Goal: Information Seeking & Learning: Learn about a topic

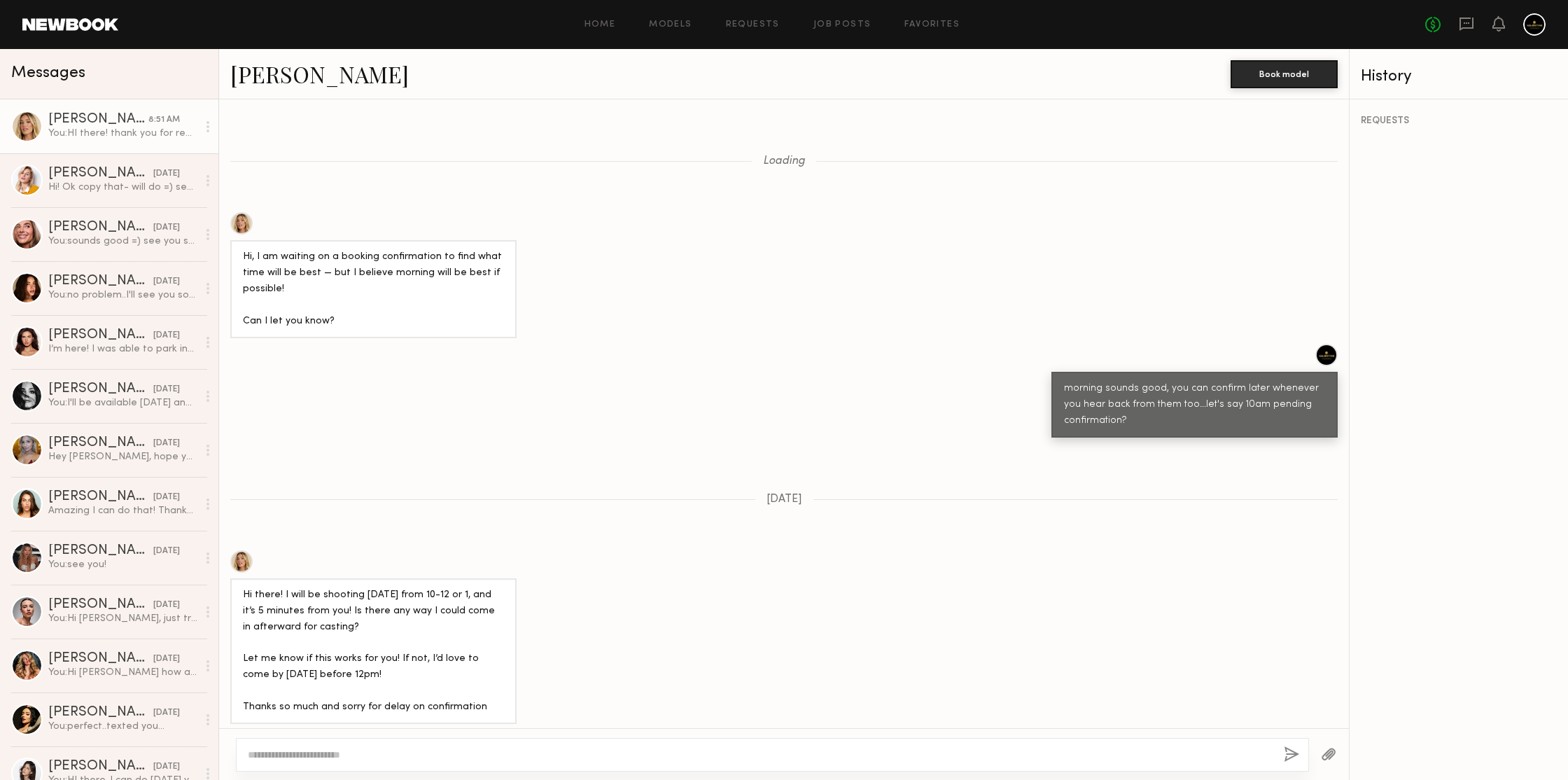
scroll to position [1276, 0]
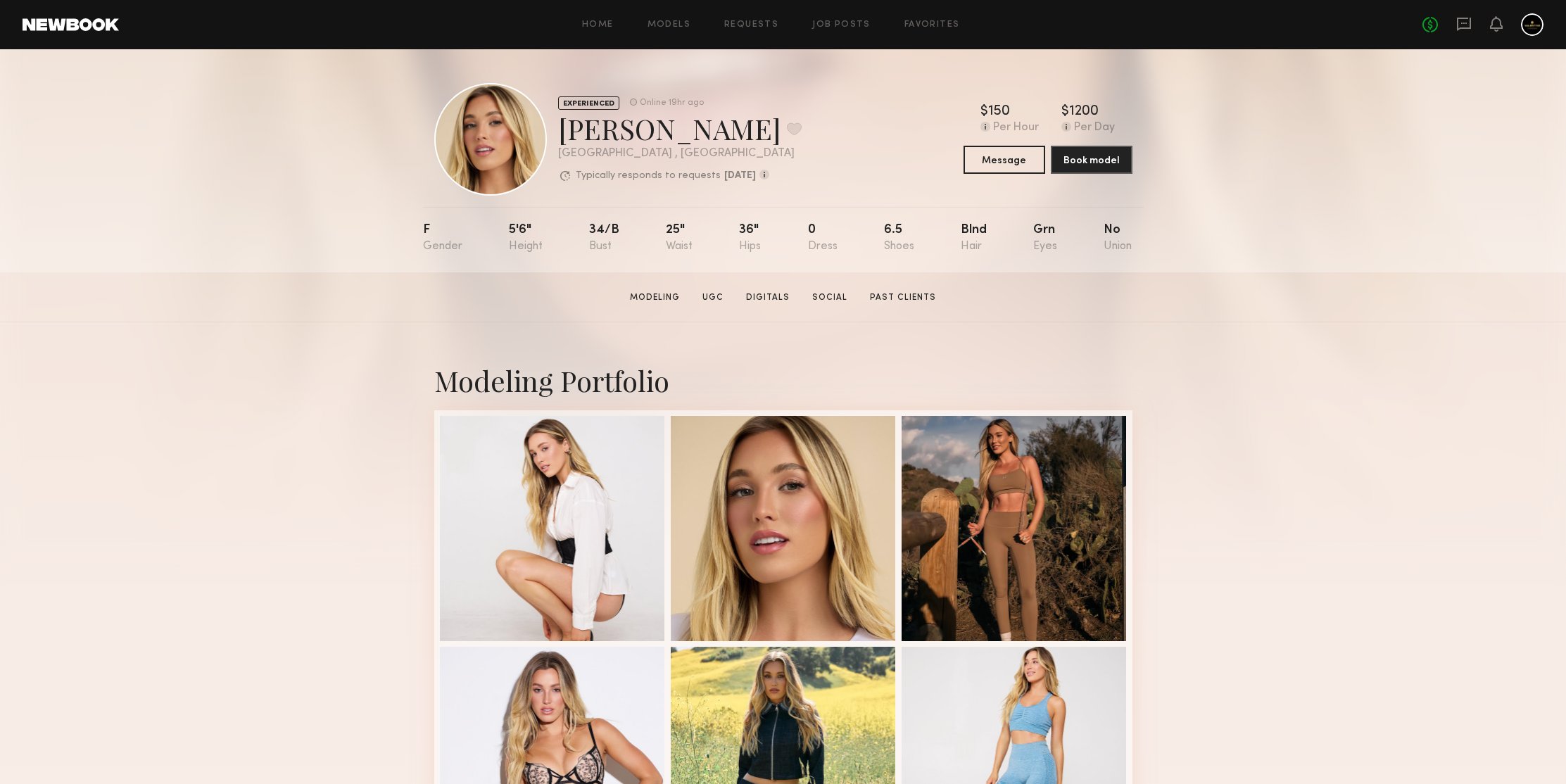
click at [1322, 279] on section "[PERSON_NAME] Modeling UGC Digitals Social Past Clients Message Book Model" at bounding box center [783, 297] width 1566 height 50
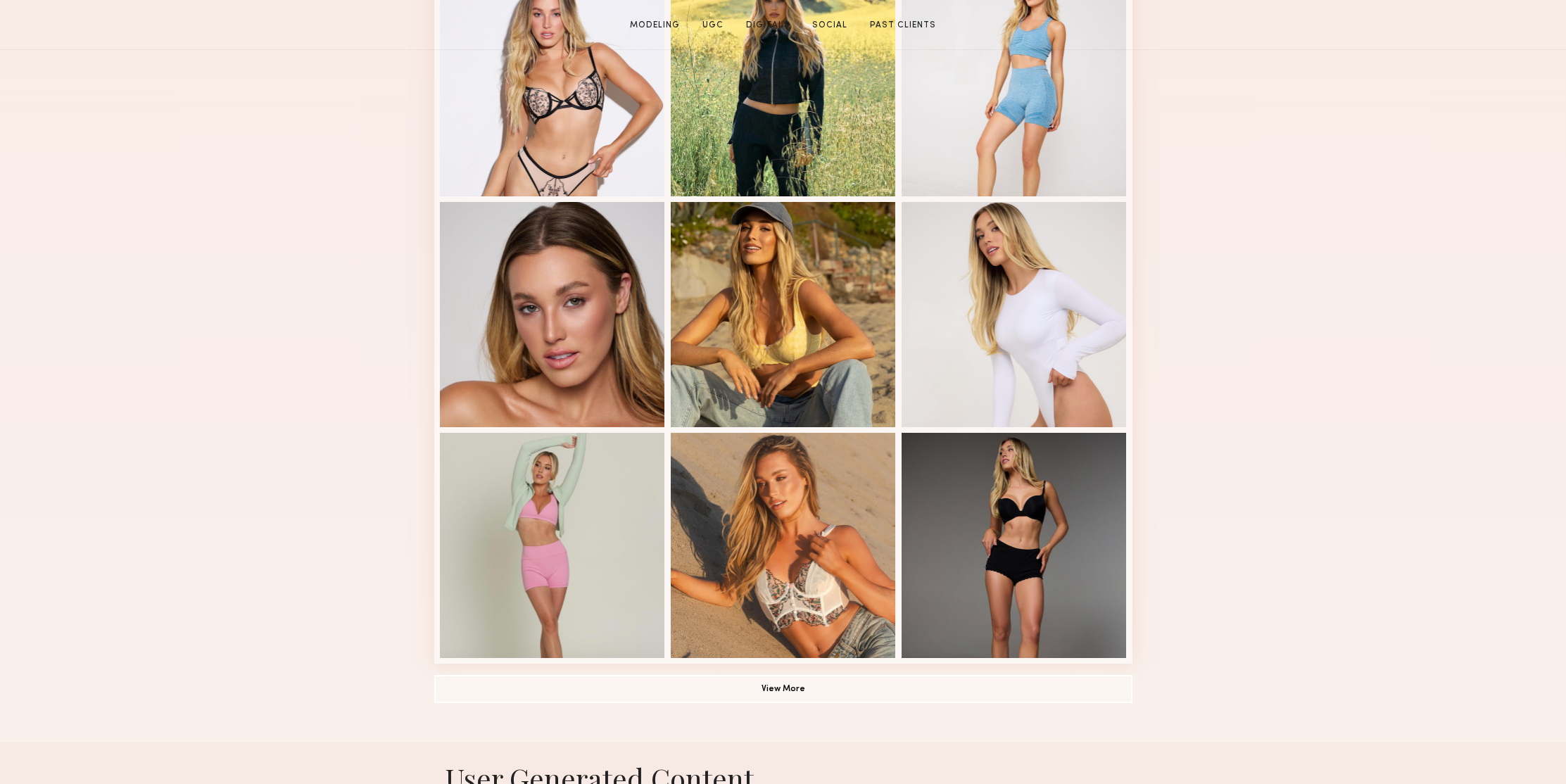
scroll to position [820, 0]
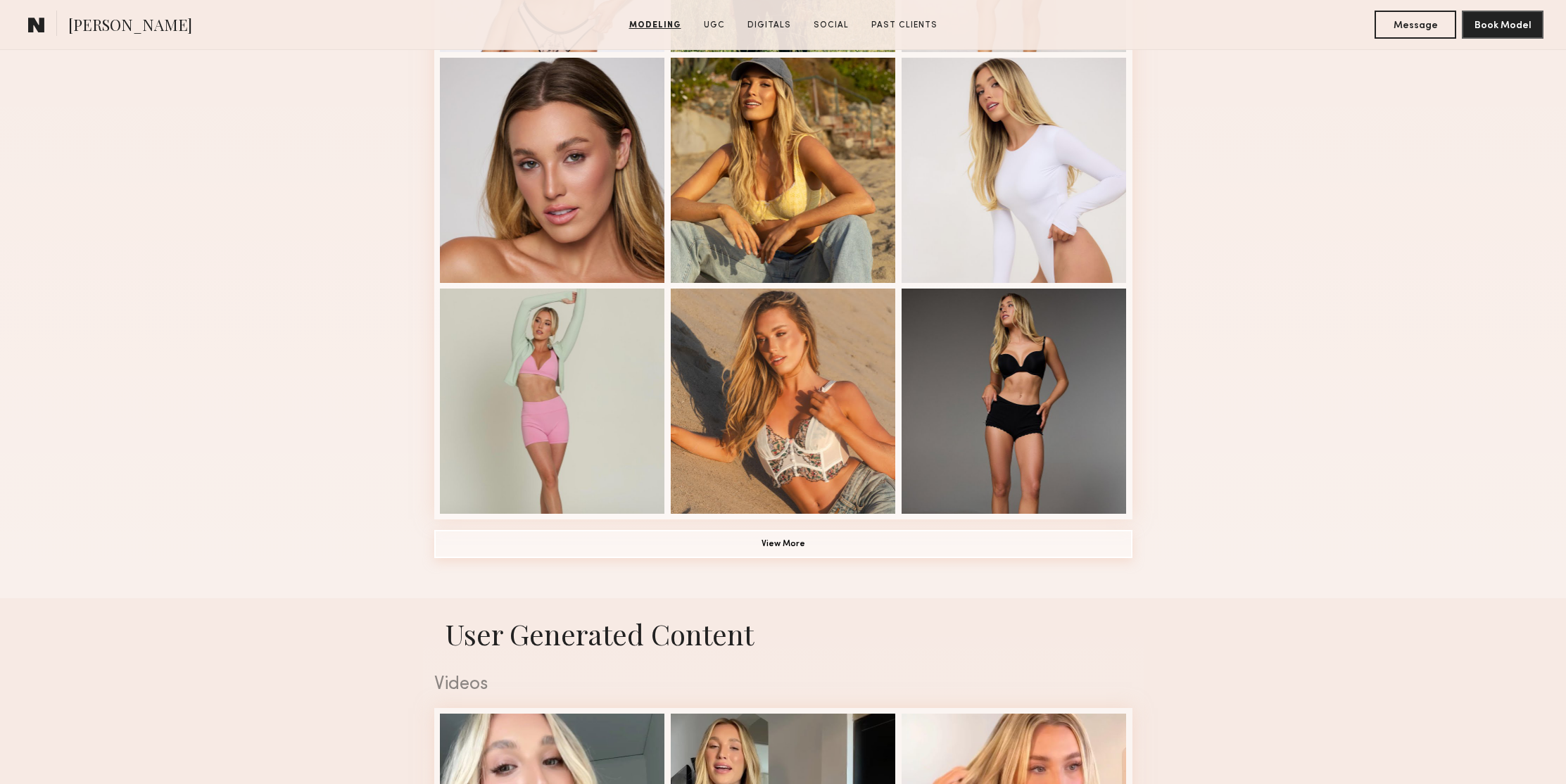
click at [881, 540] on button "View More" at bounding box center [783, 544] width 699 height 28
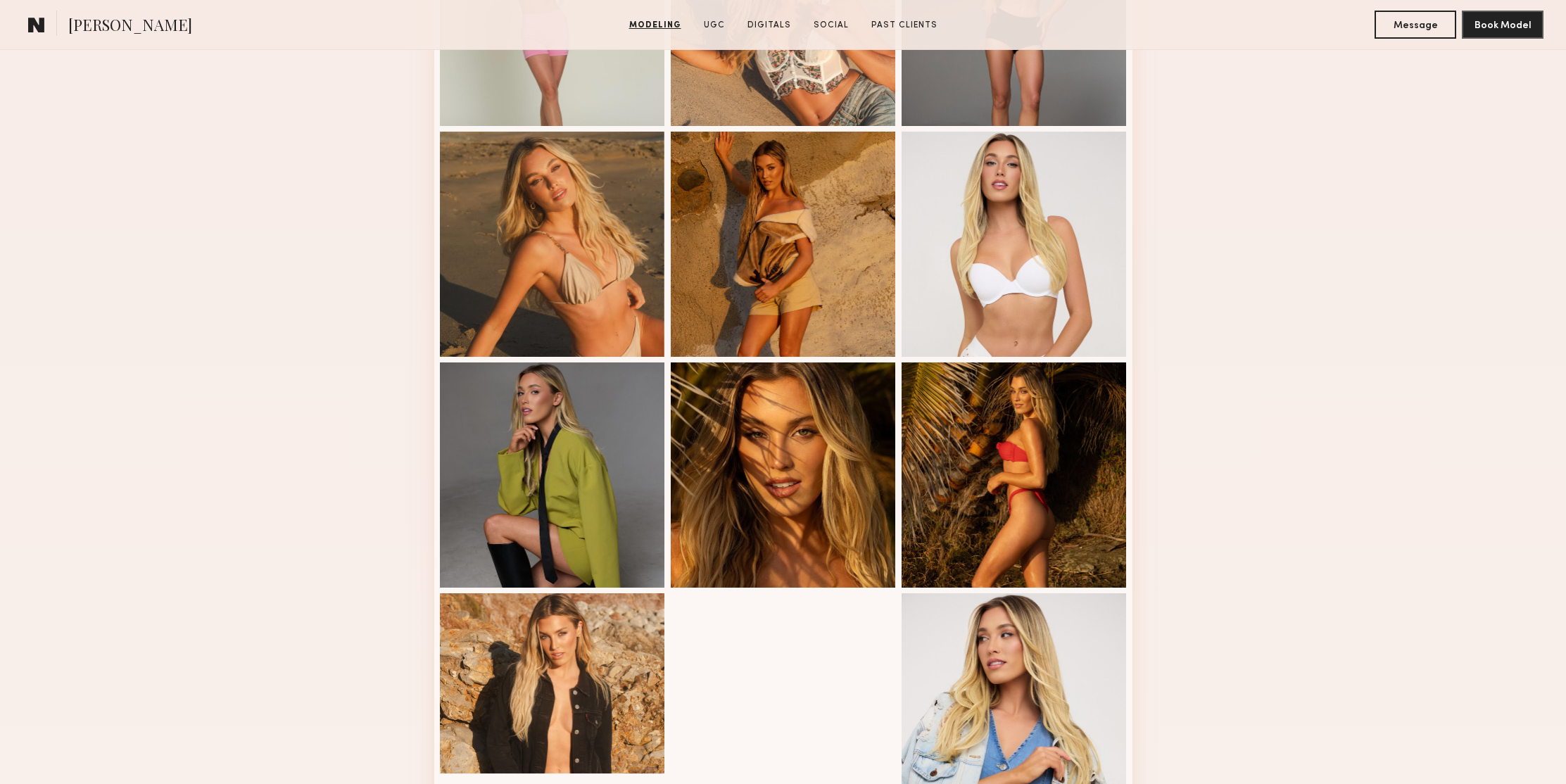
scroll to position [1280, 0]
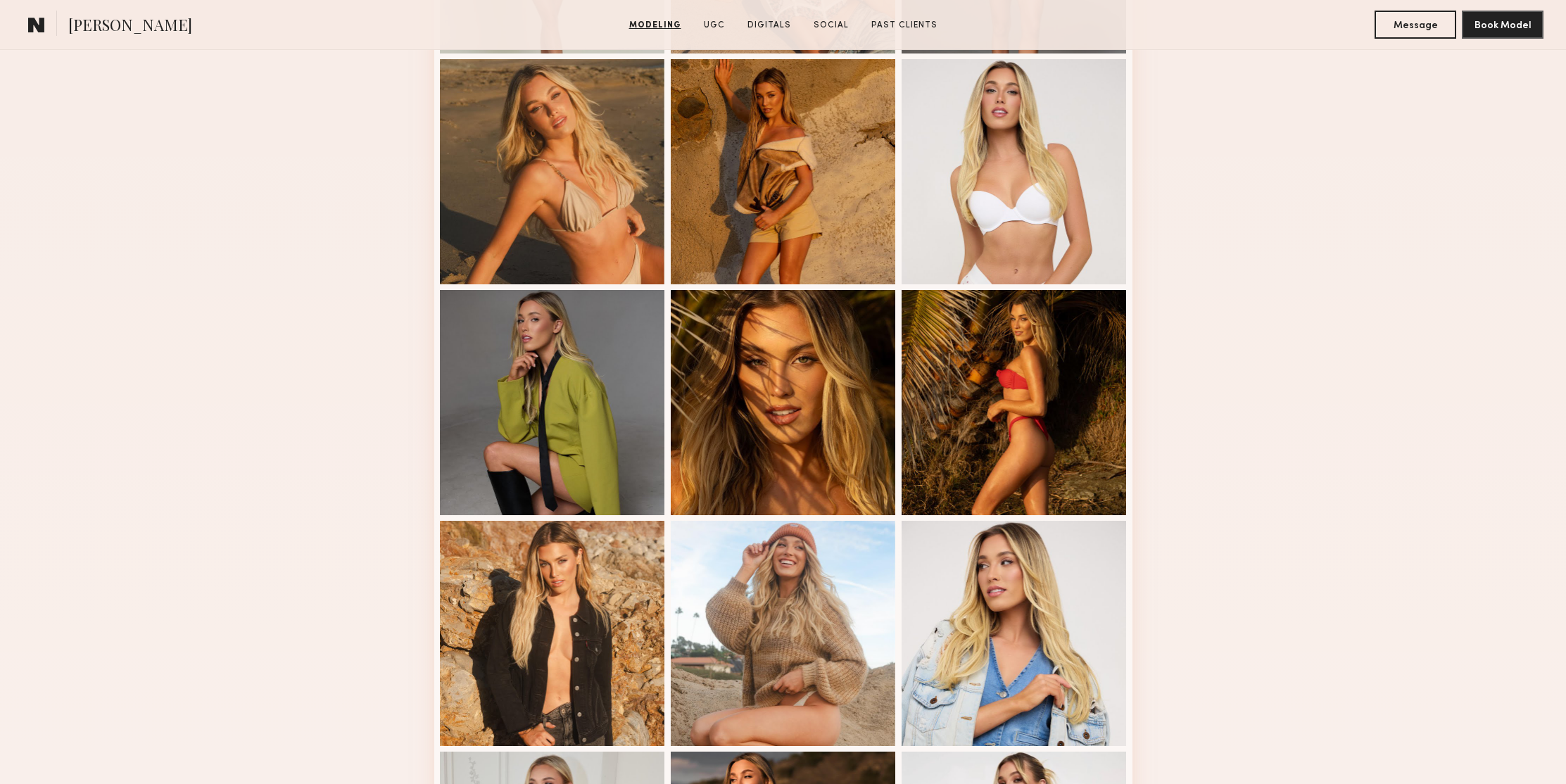
click at [1349, 217] on div "Modeling Portfolio View More" at bounding box center [783, 52] width 1566 height 2019
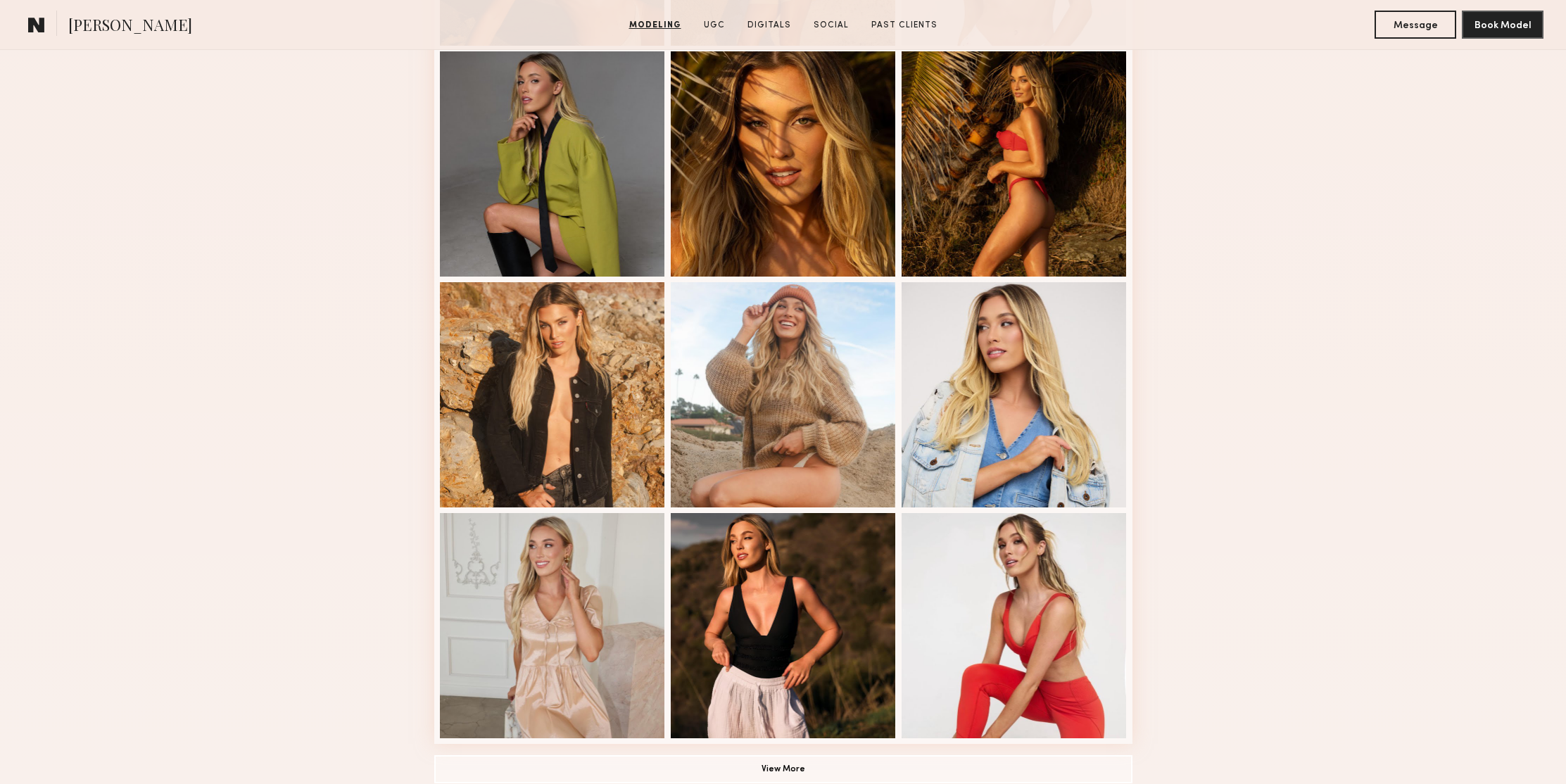
scroll to position [1591, 0]
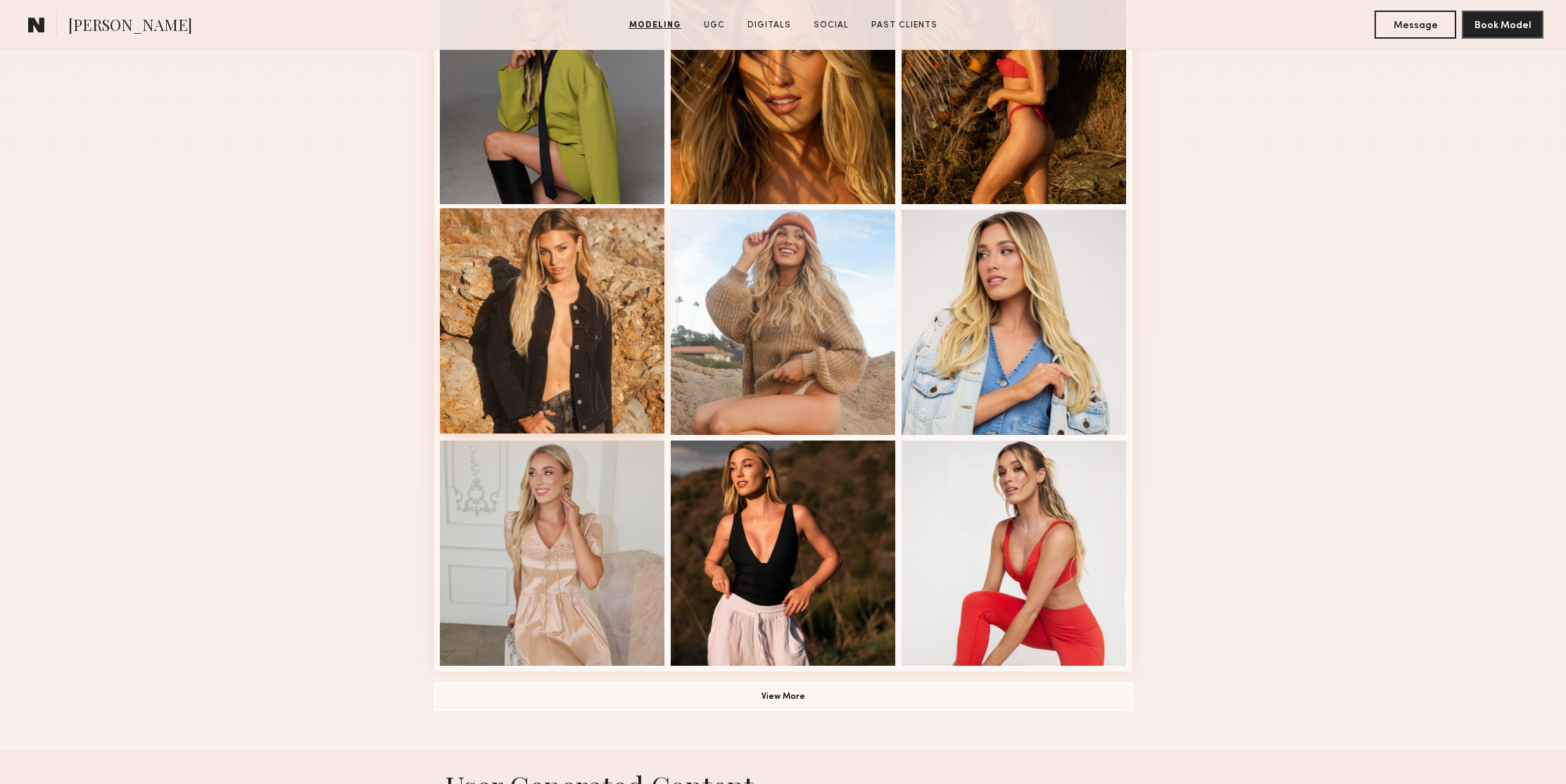
click at [502, 277] on div at bounding box center [553, 321] width 225 height 225
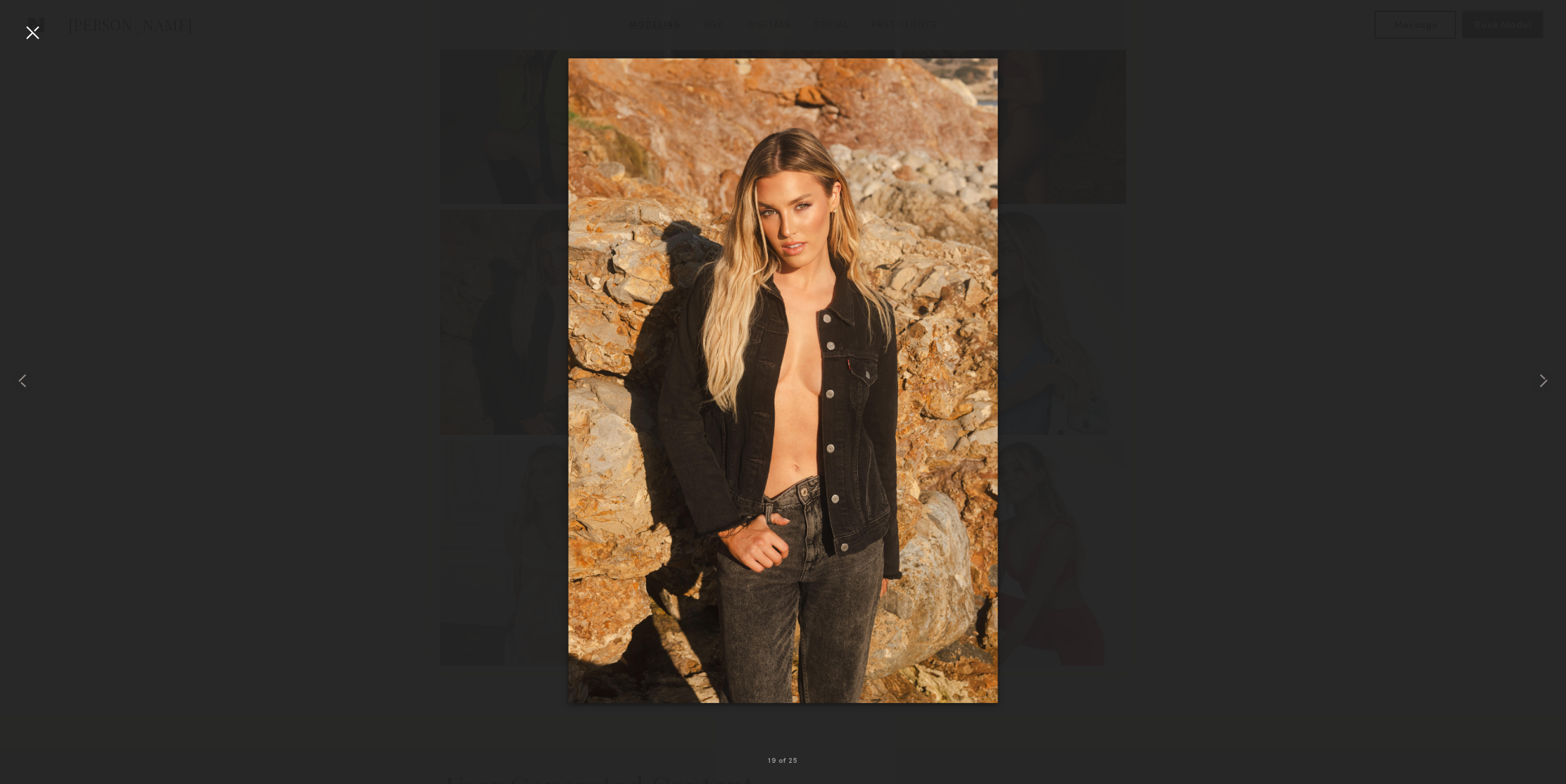
click at [1416, 161] on div at bounding box center [783, 381] width 1566 height 717
click at [340, 103] on div at bounding box center [783, 381] width 1566 height 717
click at [30, 26] on div at bounding box center [32, 32] width 23 height 23
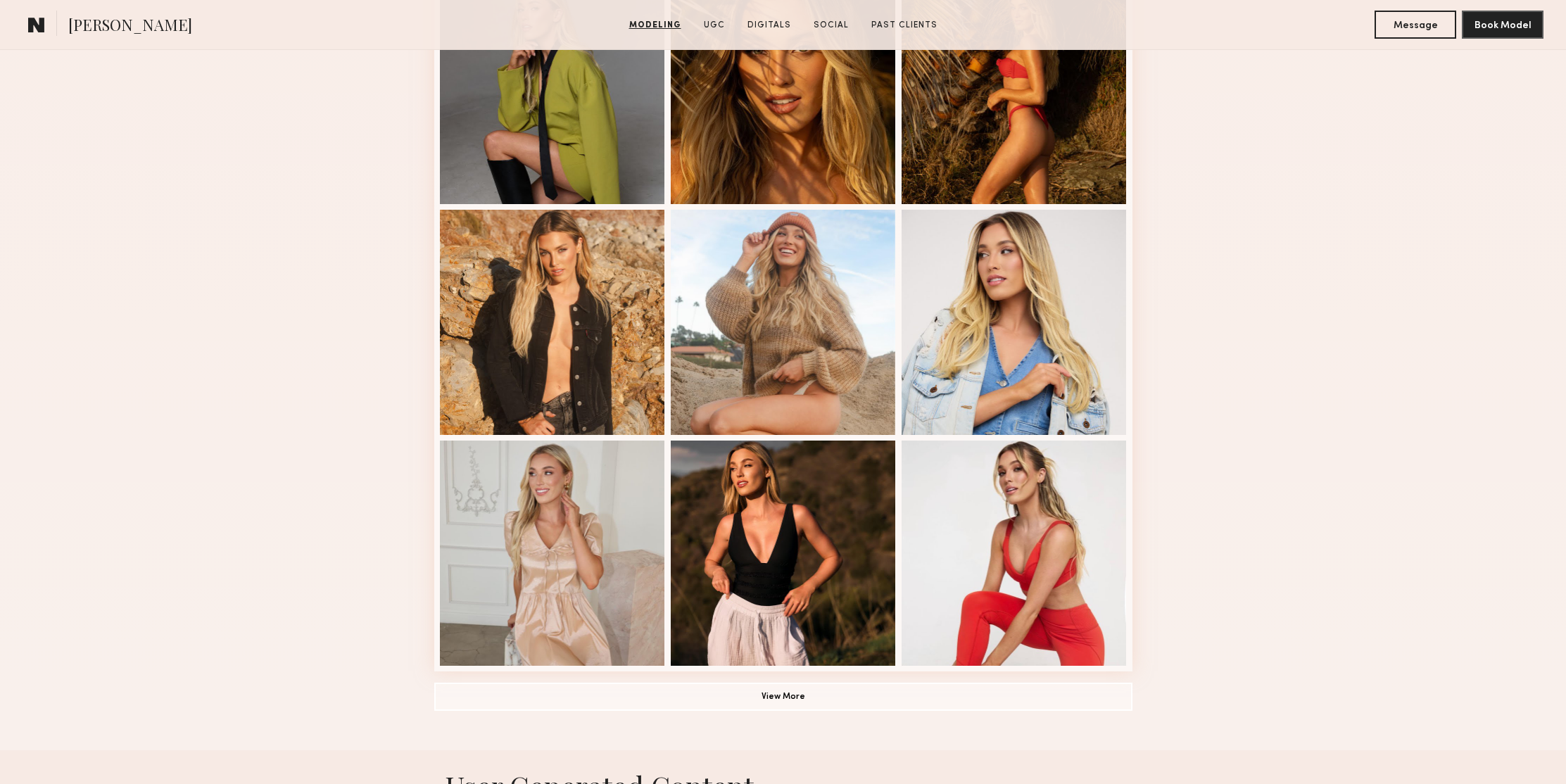
click at [875, 696] on button "View More" at bounding box center [783, 696] width 699 height 28
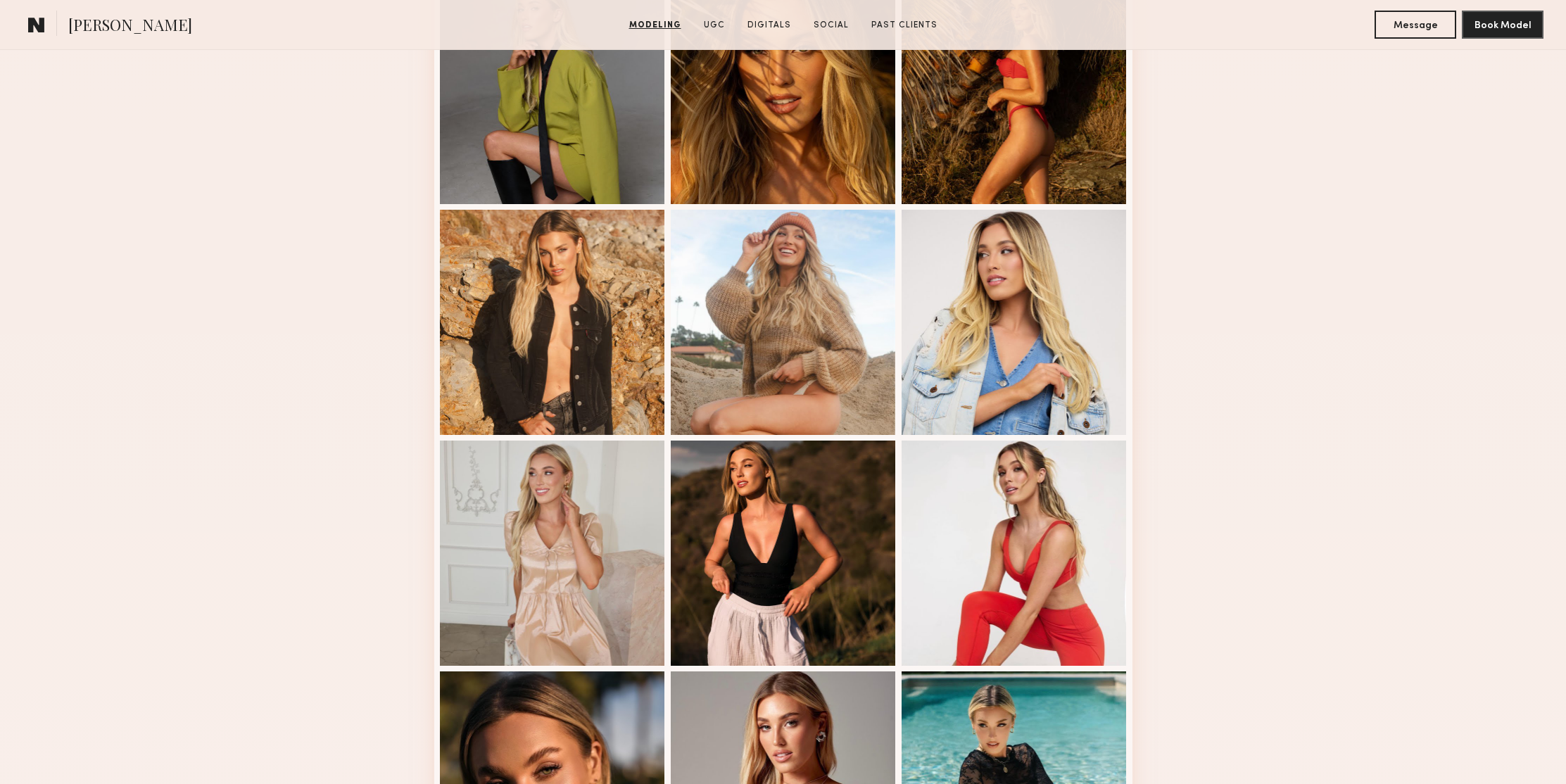
click at [1236, 345] on div "Modeling Portfolio" at bounding box center [783, 182] width 1566 height 2903
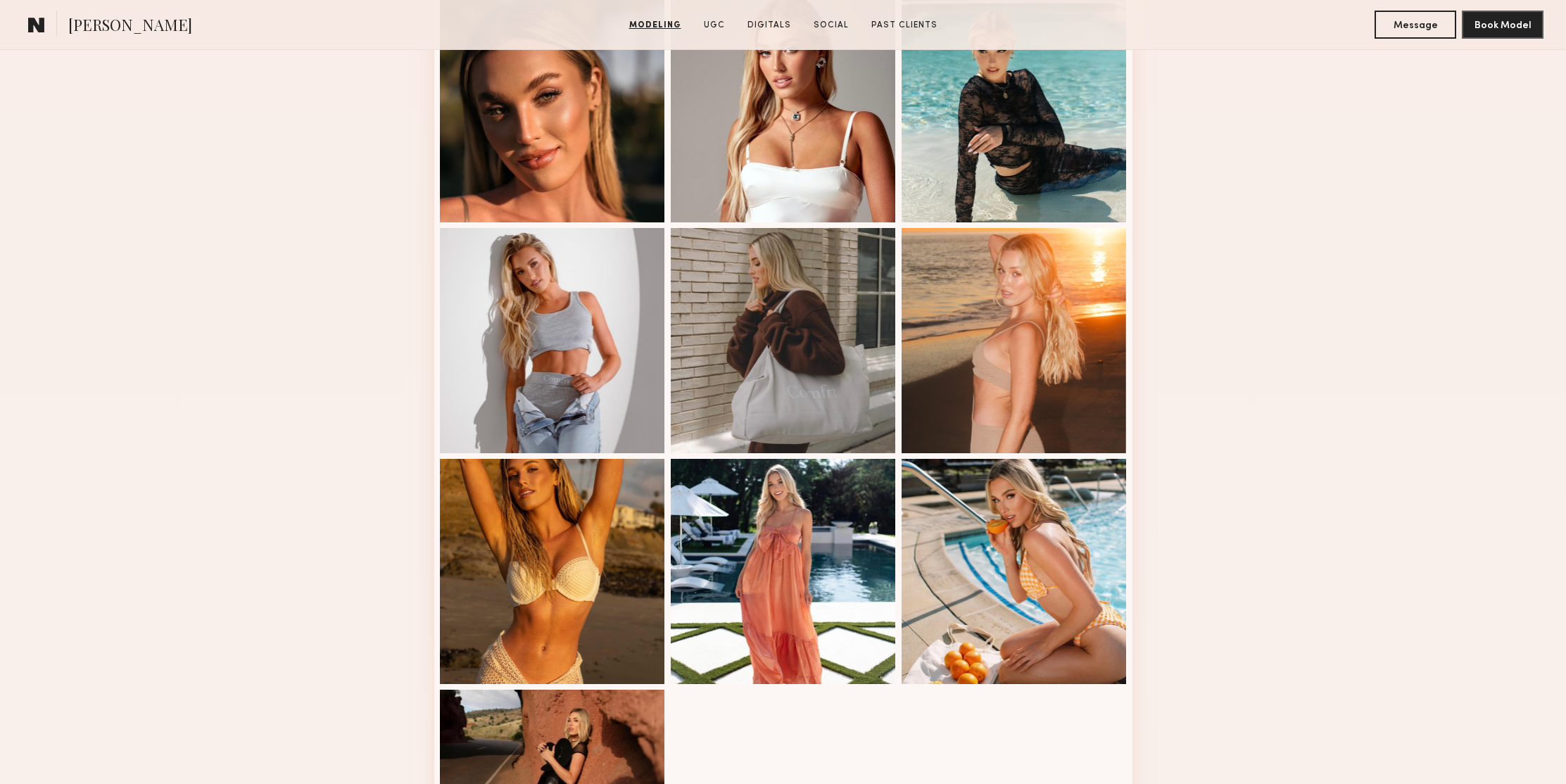
scroll to position [2338, 0]
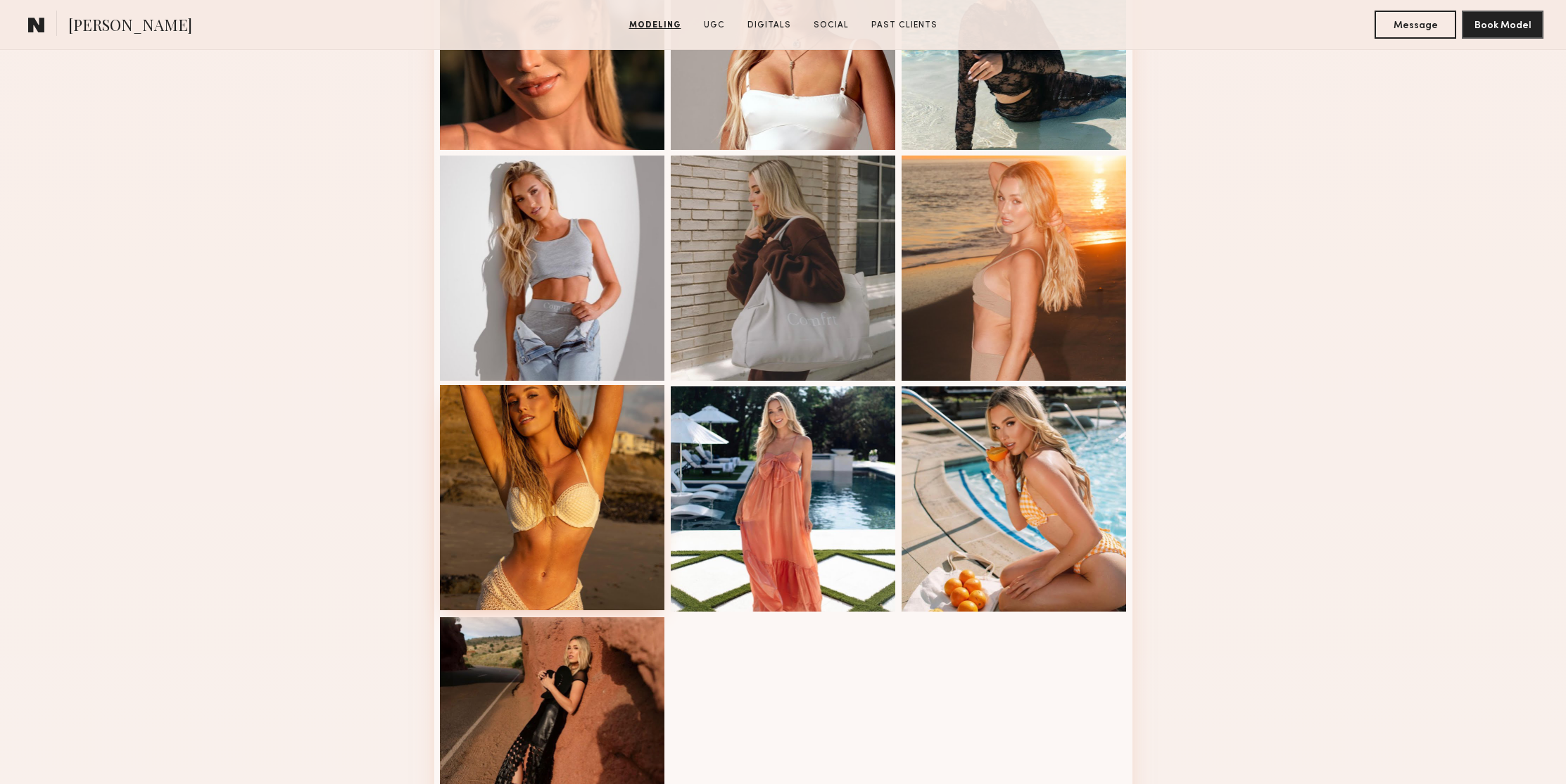
click at [548, 444] on div at bounding box center [553, 498] width 225 height 225
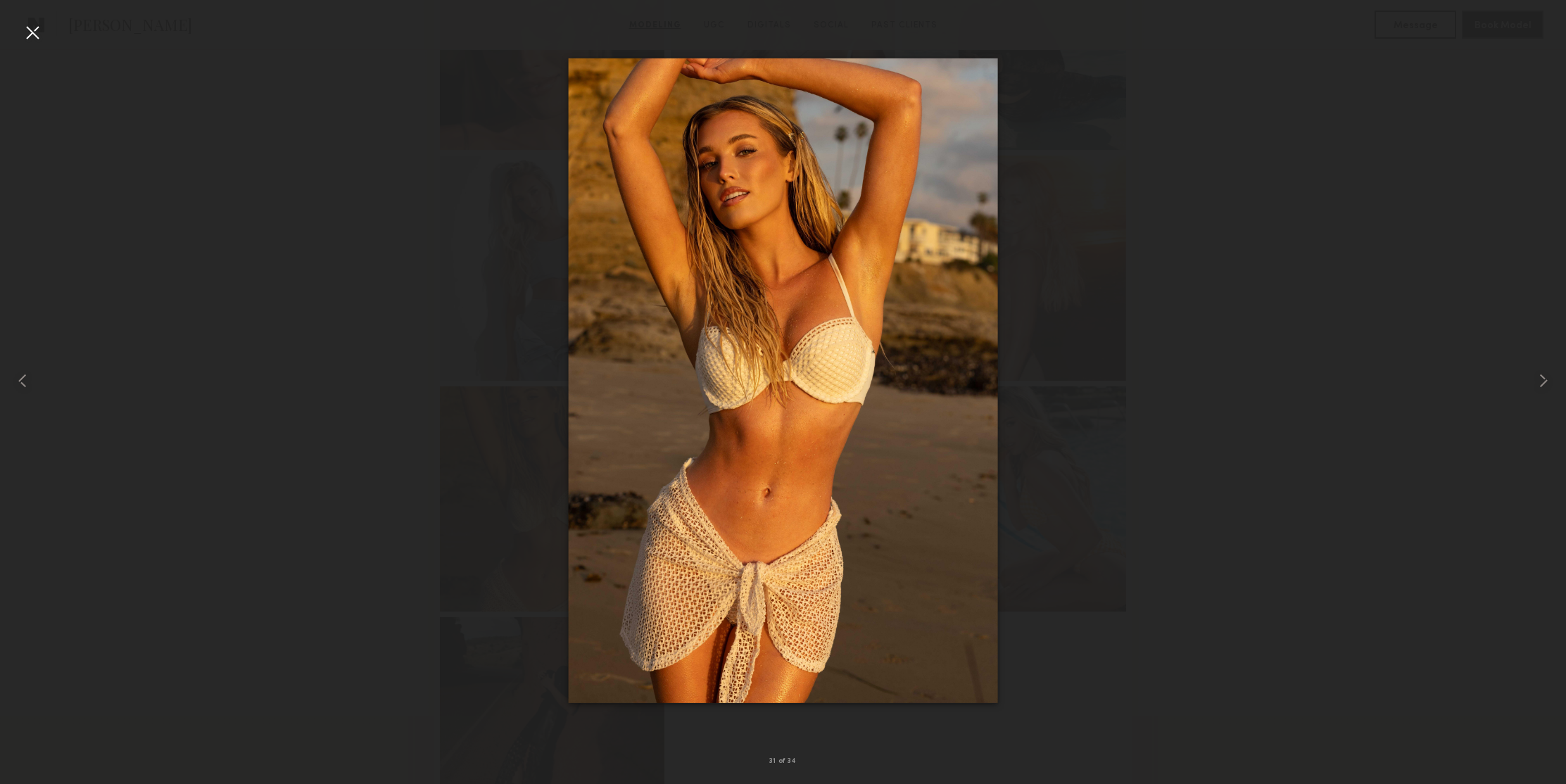
click at [31, 31] on div at bounding box center [32, 32] width 23 height 23
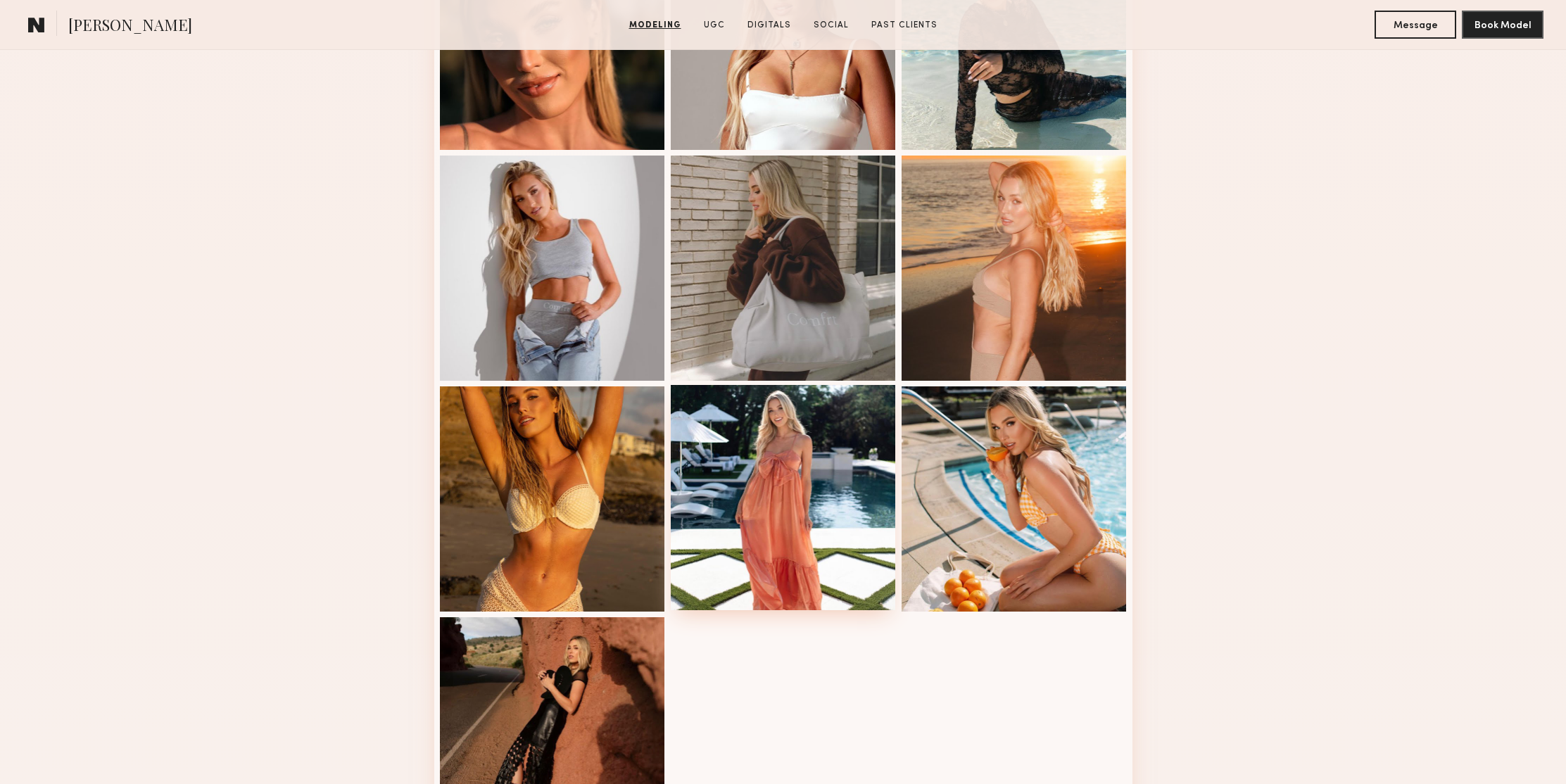
click at [778, 430] on div at bounding box center [783, 498] width 225 height 225
